Goal: Information Seeking & Learning: Learn about a topic

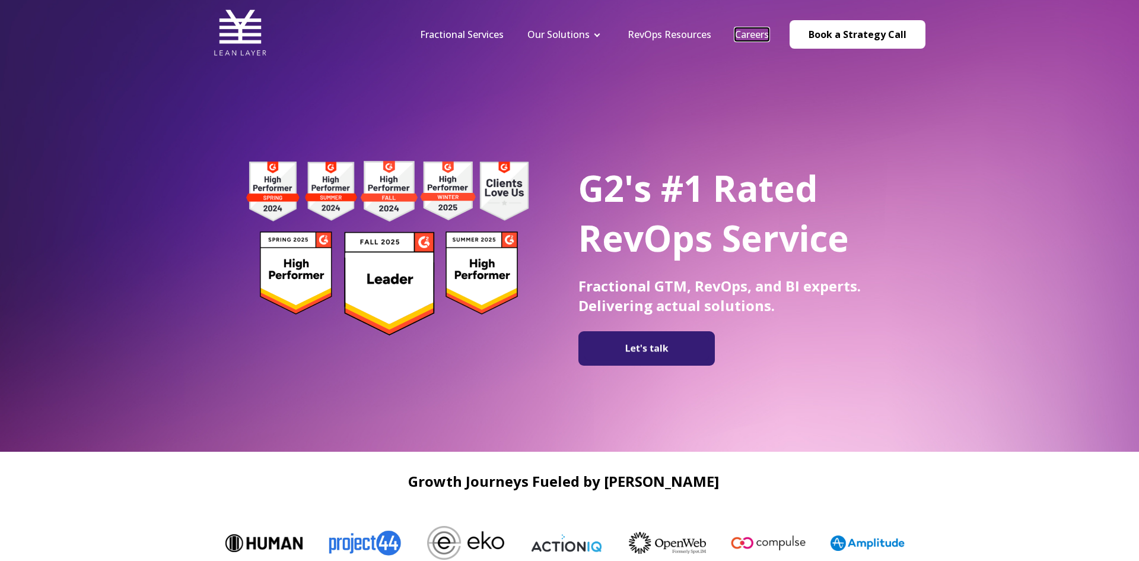
click at [753, 38] on link "Careers" at bounding box center [752, 34] width 34 height 13
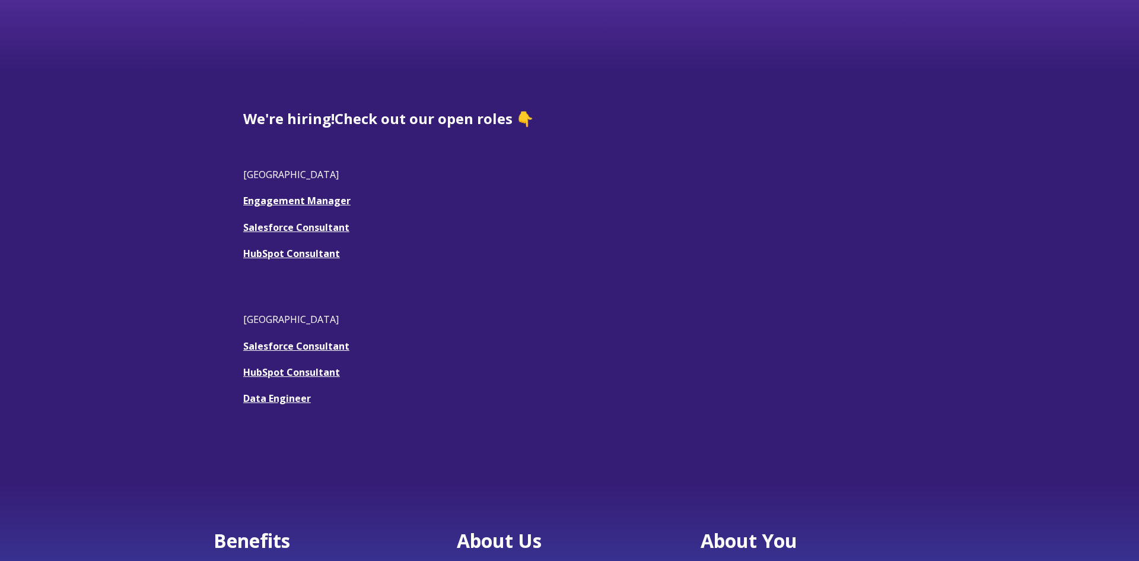
scroll to position [273, 0]
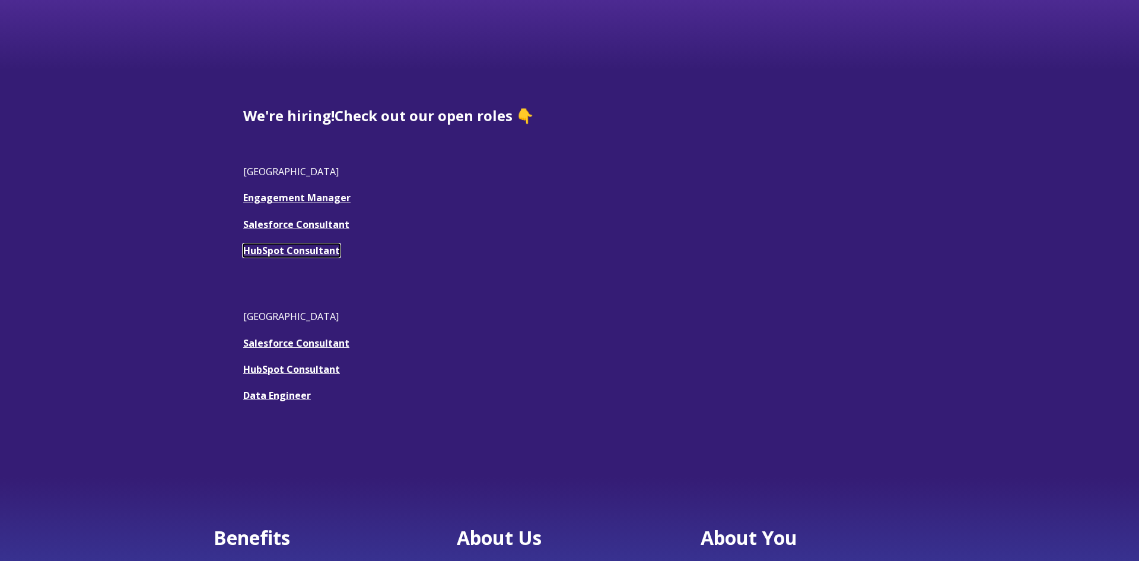
click at [301, 254] on link "HubSpot Consultant" at bounding box center [291, 250] width 97 height 13
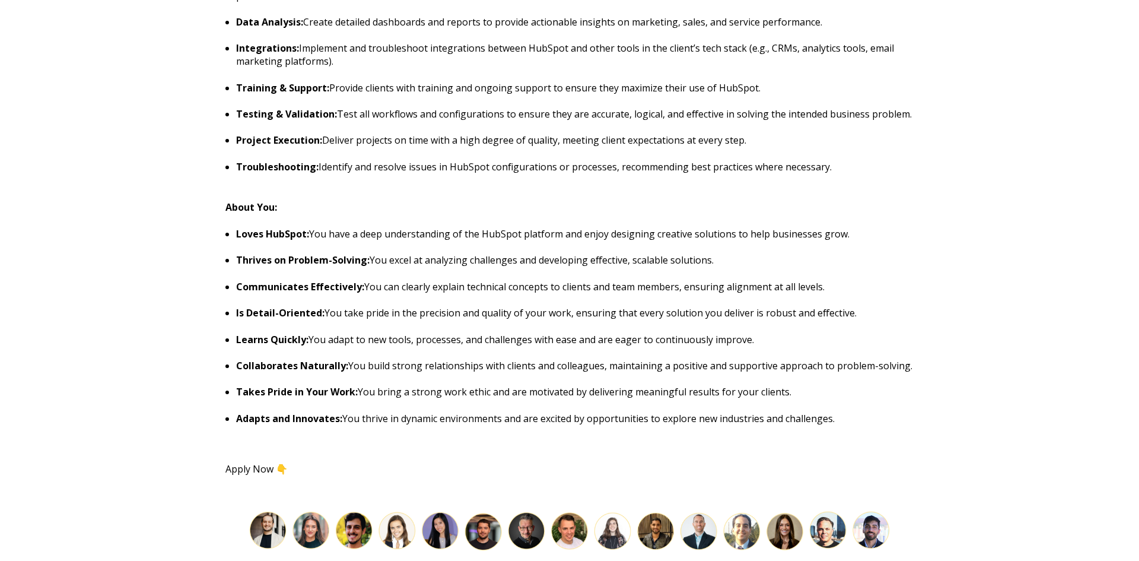
scroll to position [1055, 0]
